Goal: Find specific page/section: Find specific page/section

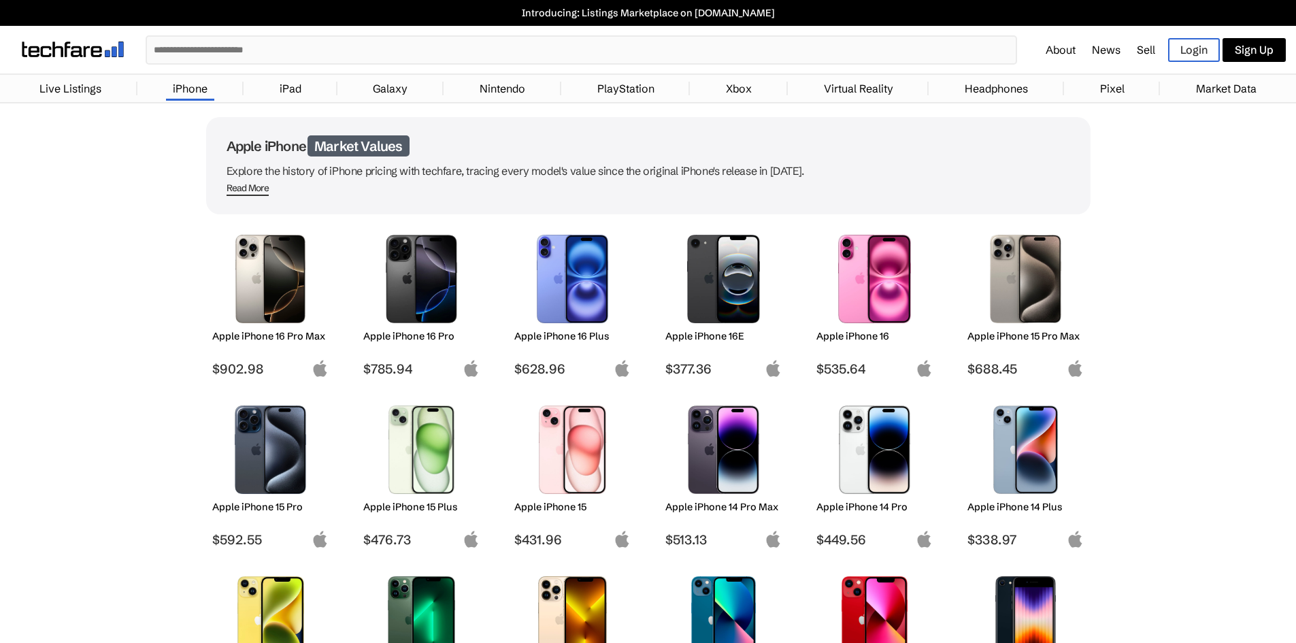
click at [52, 93] on link "Live Listings" at bounding box center [71, 88] width 76 height 27
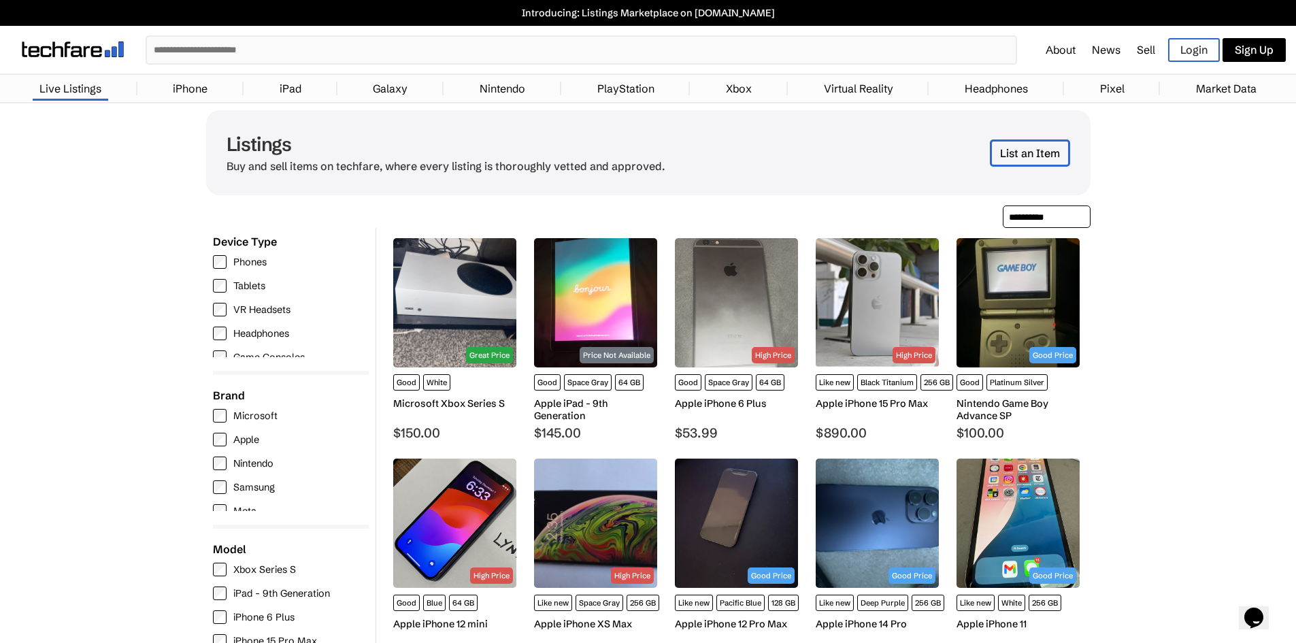
click at [209, 91] on link "iPhone" at bounding box center [190, 88] width 48 height 27
